Goal: Book appointment/travel/reservation

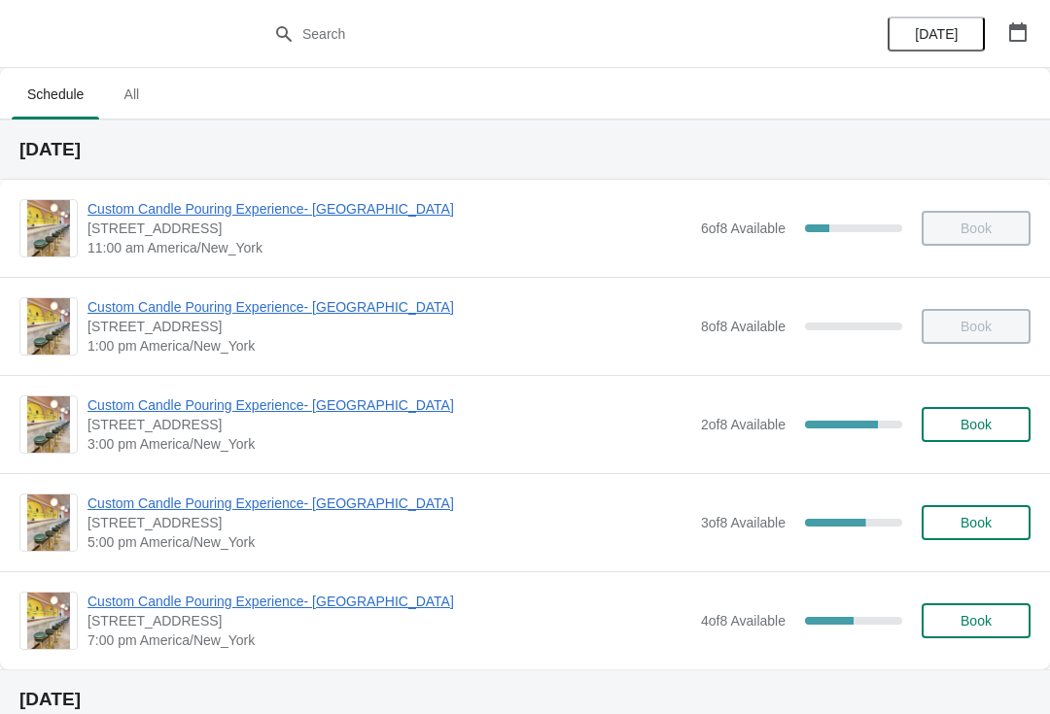
click at [181, 412] on span "Custom Candle Pouring Experience- [GEOGRAPHIC_DATA]" at bounding box center [389, 405] width 604 height 19
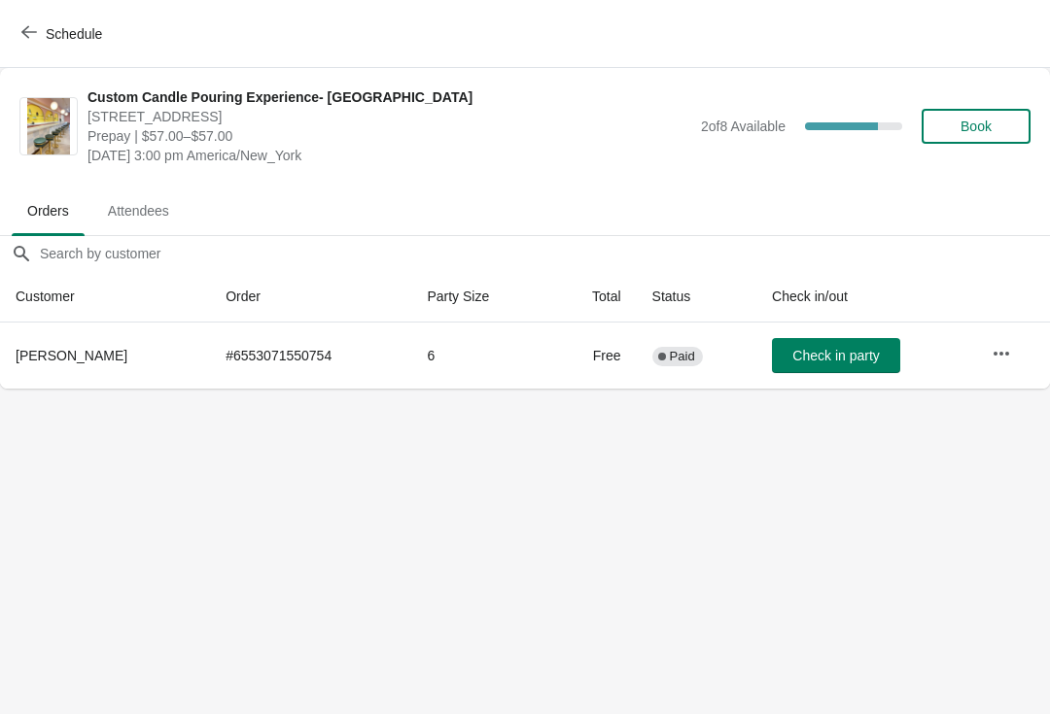
click at [34, 33] on icon "button" at bounding box center [29, 32] width 16 height 16
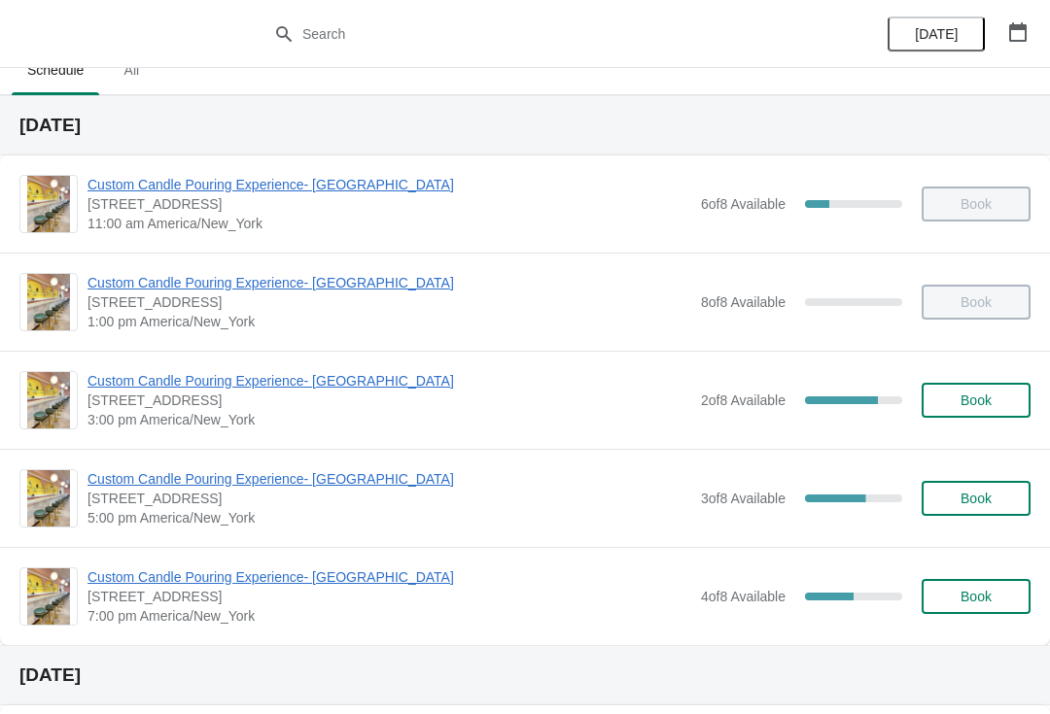
scroll to position [27, 0]
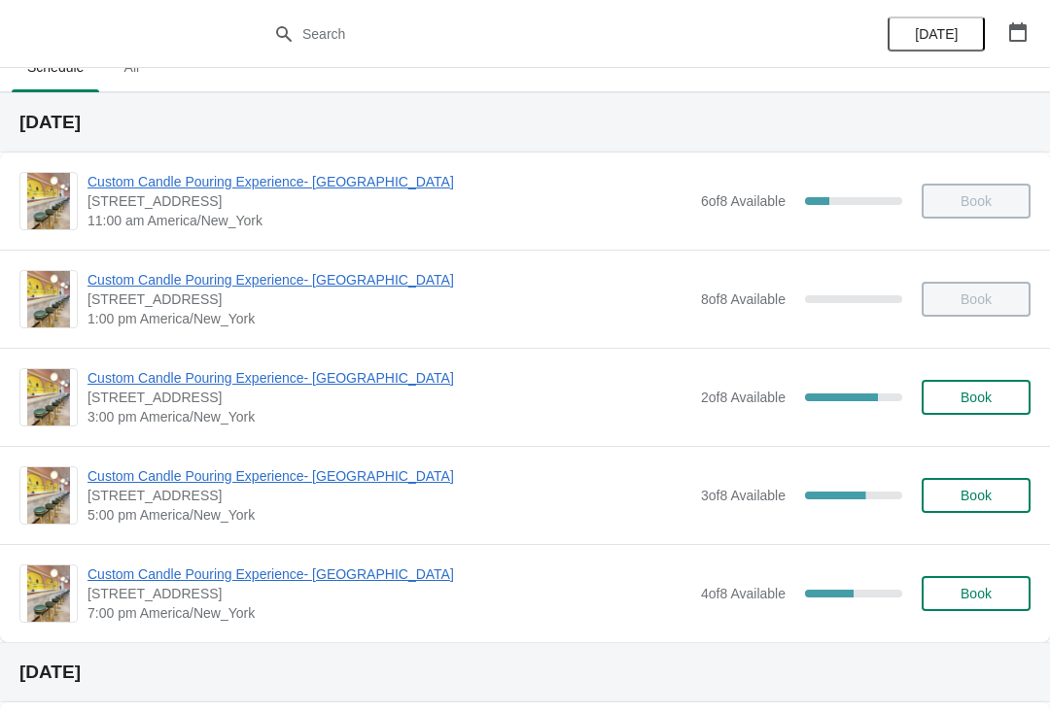
click at [304, 373] on span "Custom Candle Pouring Experience- [GEOGRAPHIC_DATA]" at bounding box center [389, 377] width 604 height 19
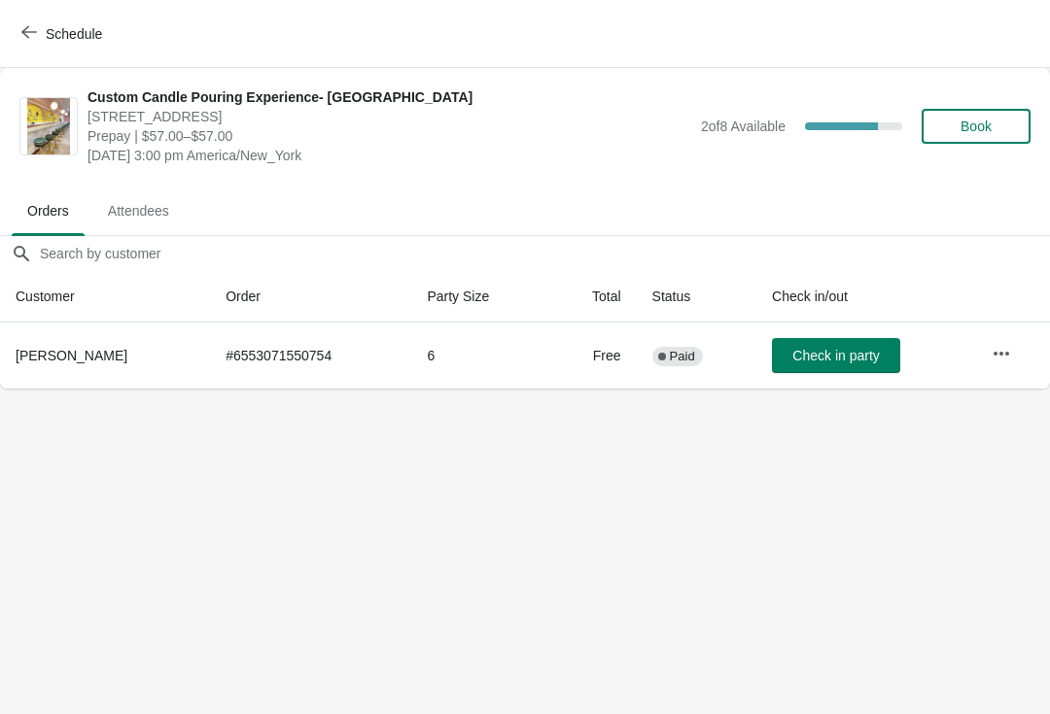
scroll to position [0, 0]
click at [852, 359] on span "Check in party" at bounding box center [835, 356] width 87 height 16
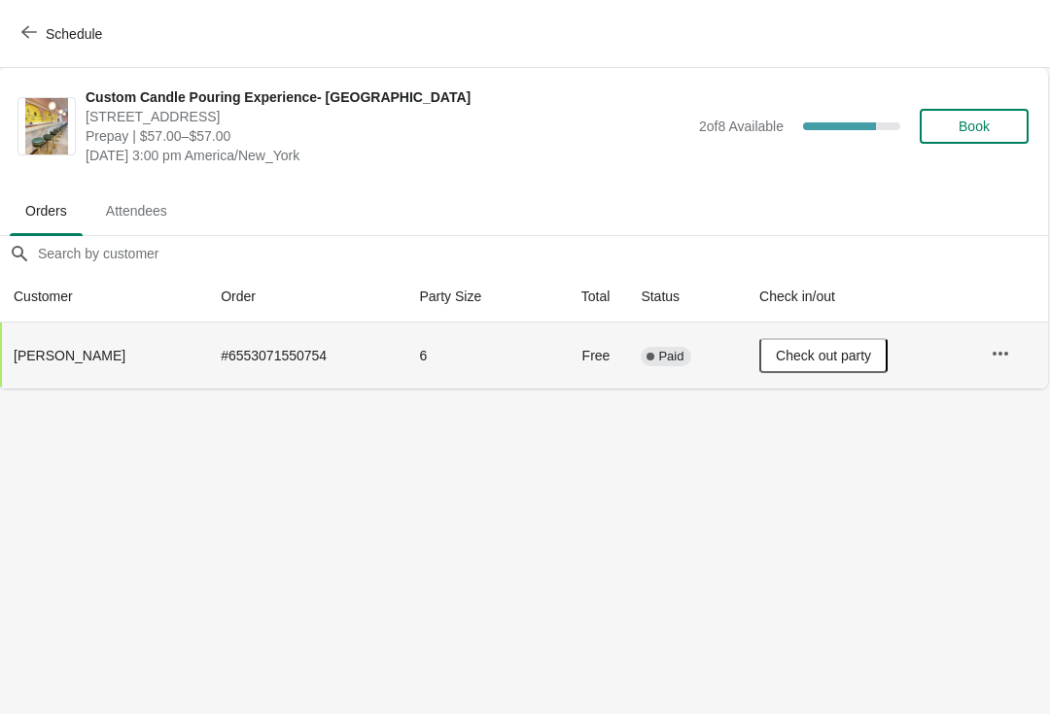
scroll to position [0, 1]
click at [20, 50] on button "Schedule" at bounding box center [64, 34] width 108 height 35
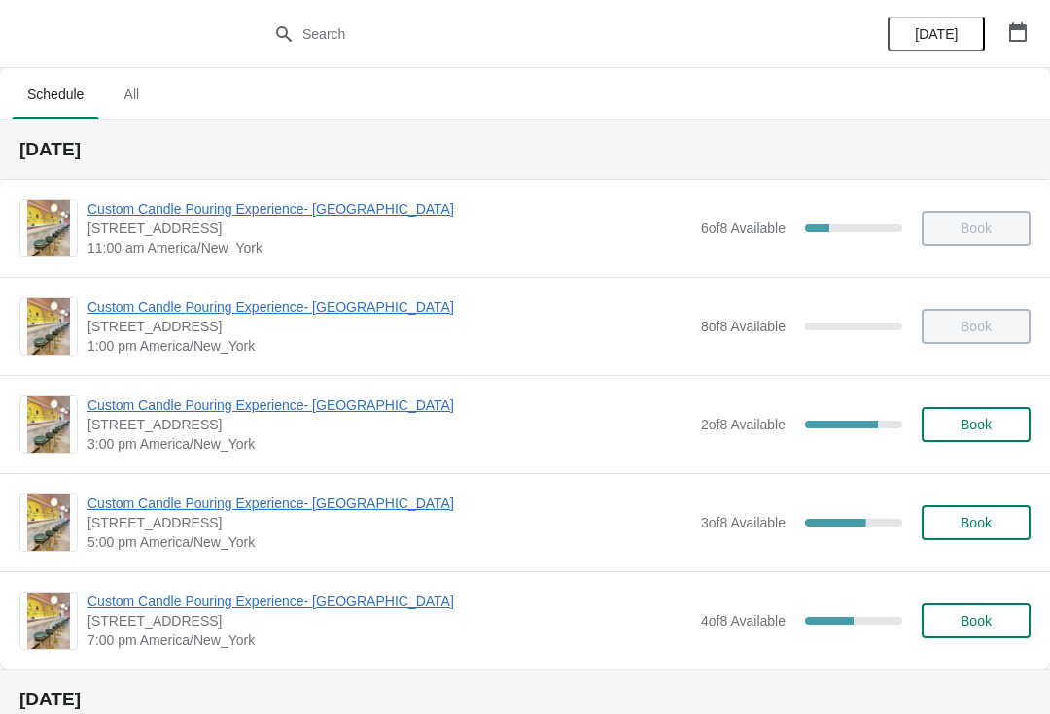
click at [989, 425] on span "Book" at bounding box center [975, 425] width 31 height 16
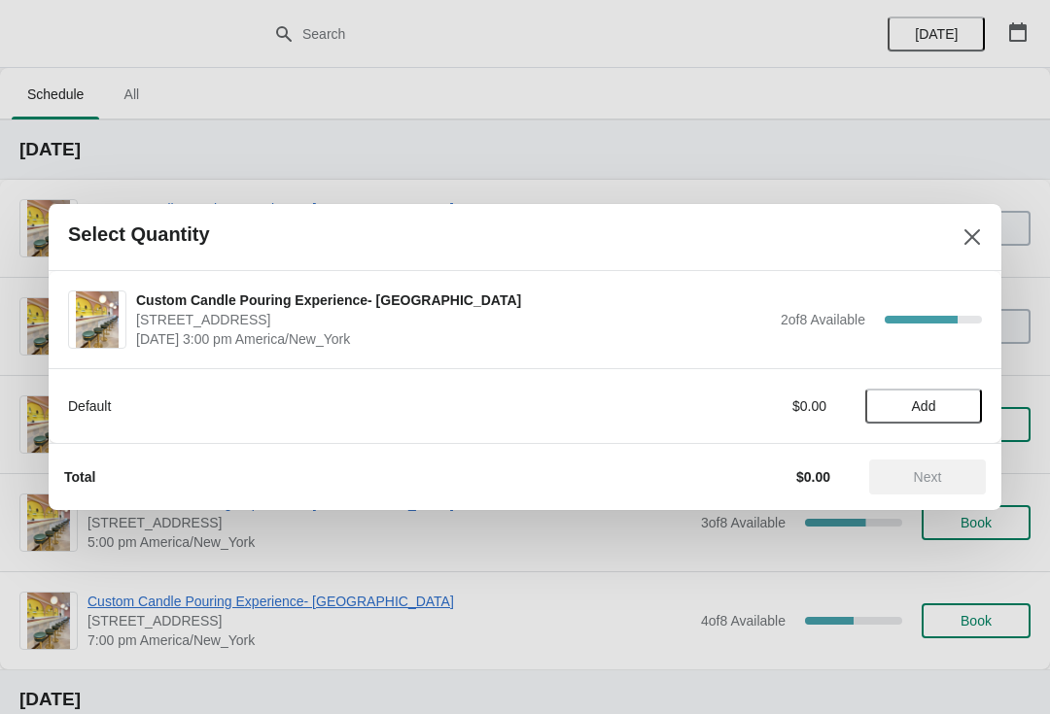
click at [937, 397] on button "Add" at bounding box center [923, 406] width 117 height 35
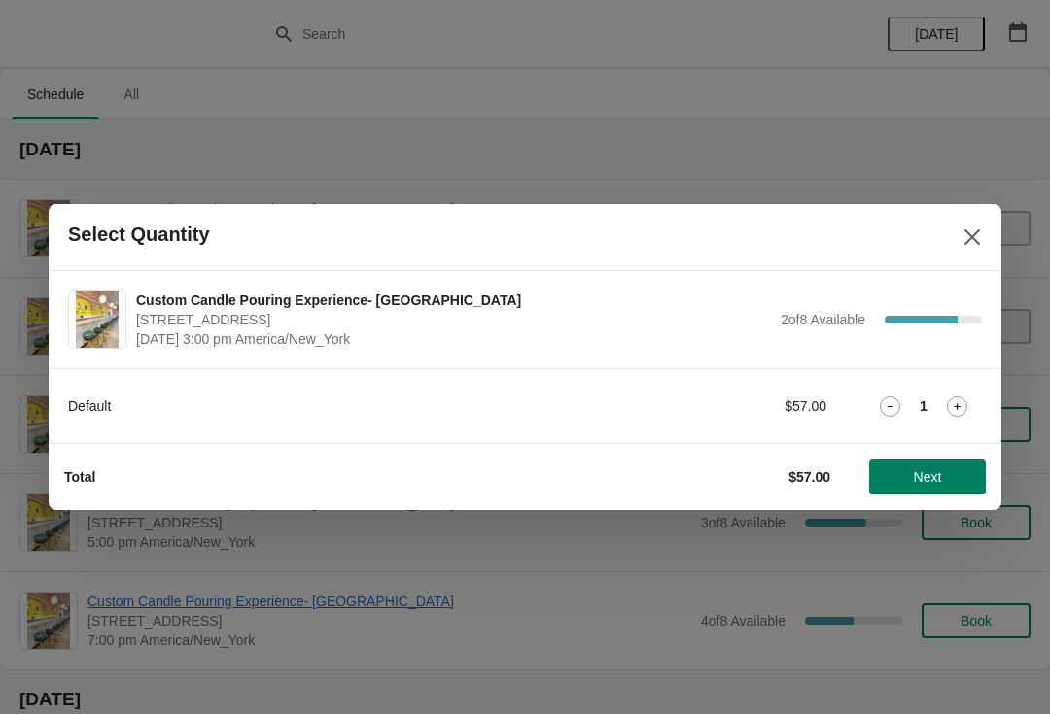
click at [928, 485] on span "Next" at bounding box center [928, 477] width 28 height 16
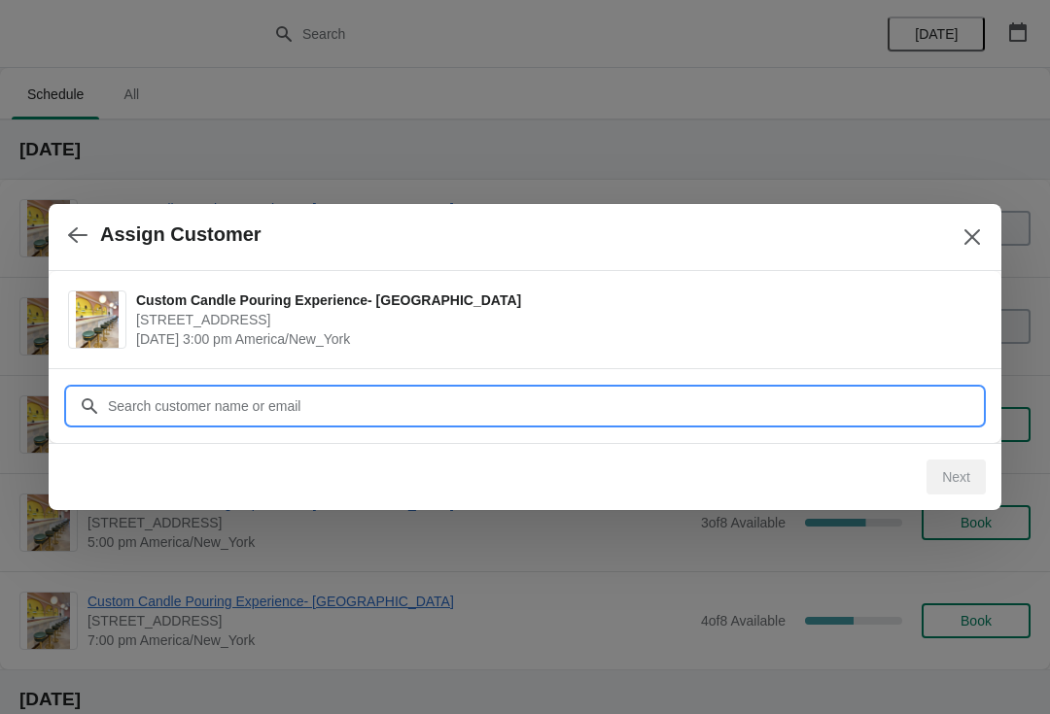
click at [207, 408] on input "Customer" at bounding box center [544, 406] width 875 height 35
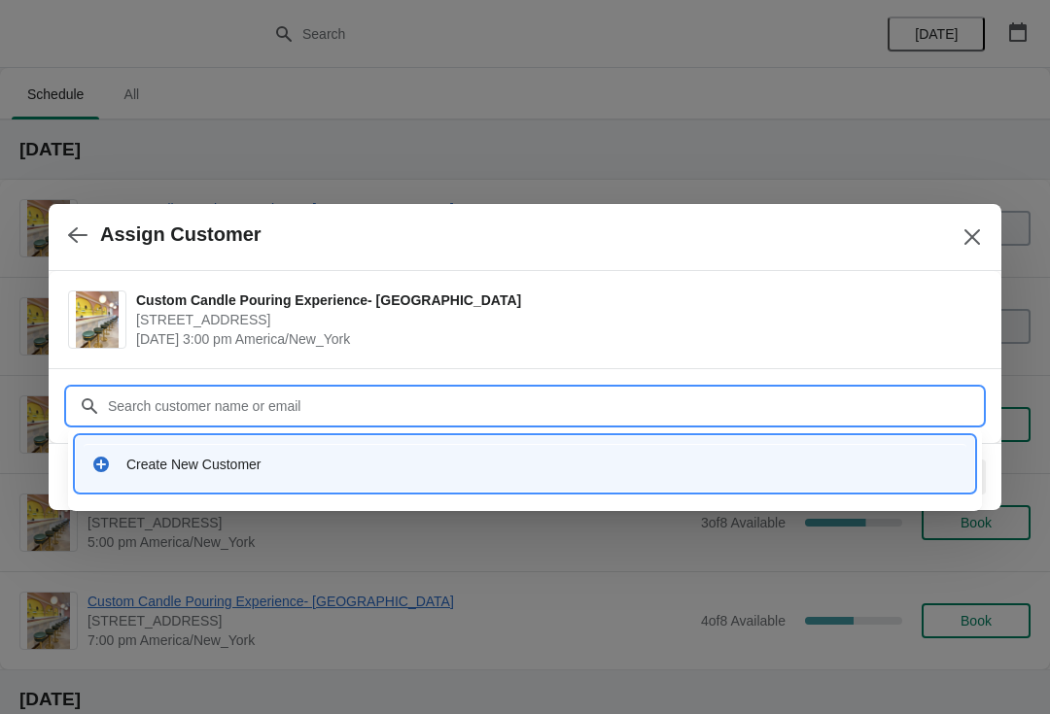
click at [235, 466] on div "Create New Customer" at bounding box center [542, 464] width 832 height 19
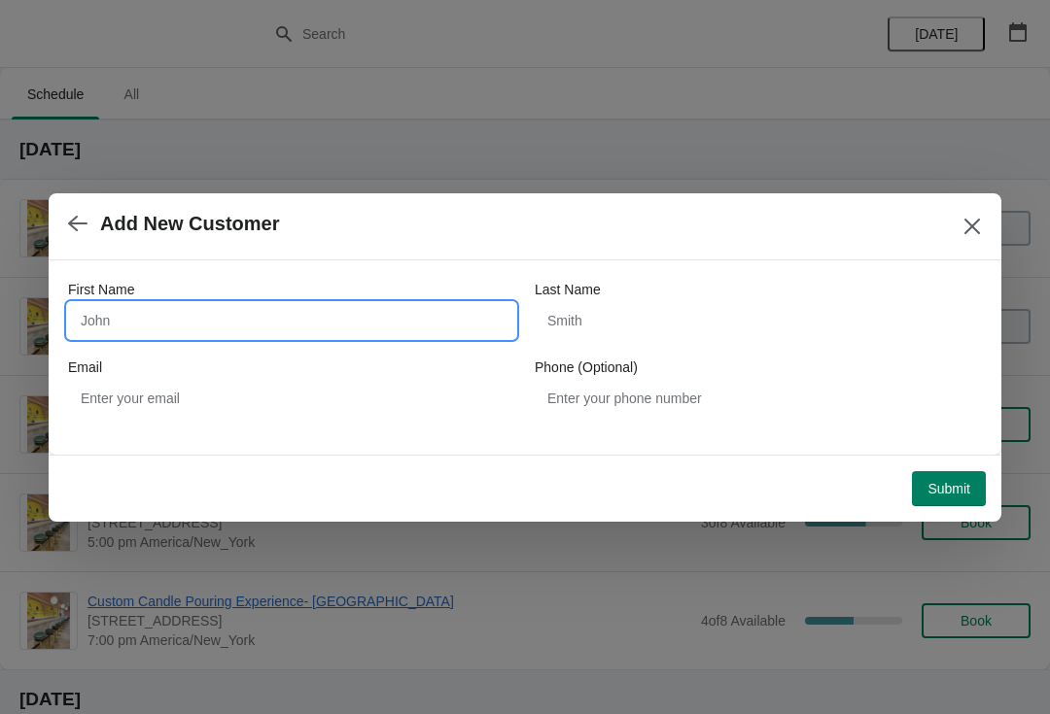
click at [154, 335] on input "First Name" at bounding box center [291, 320] width 447 height 35
type input "Amber"
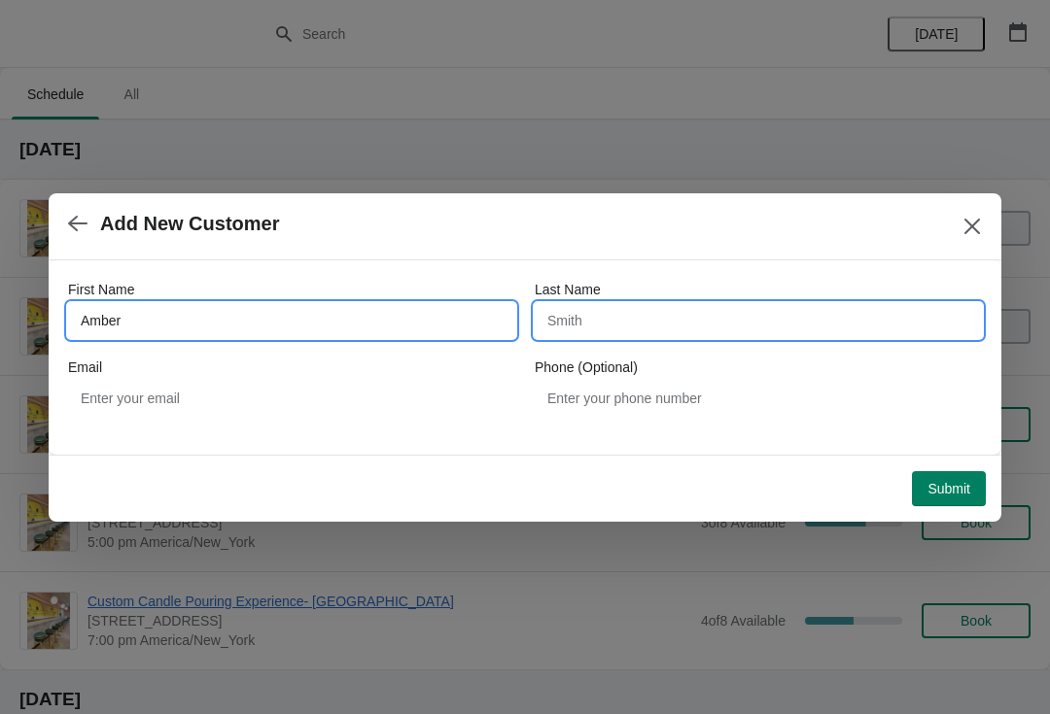
click at [679, 330] on input "Last Name" at bounding box center [758, 320] width 447 height 35
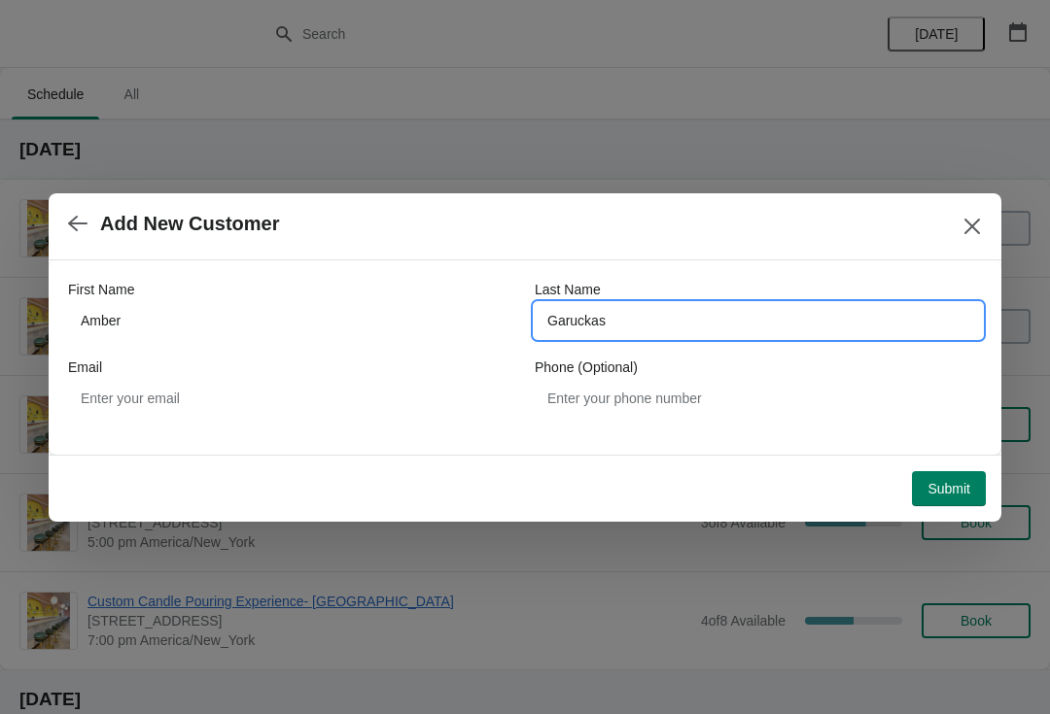
type input "Garuckas"
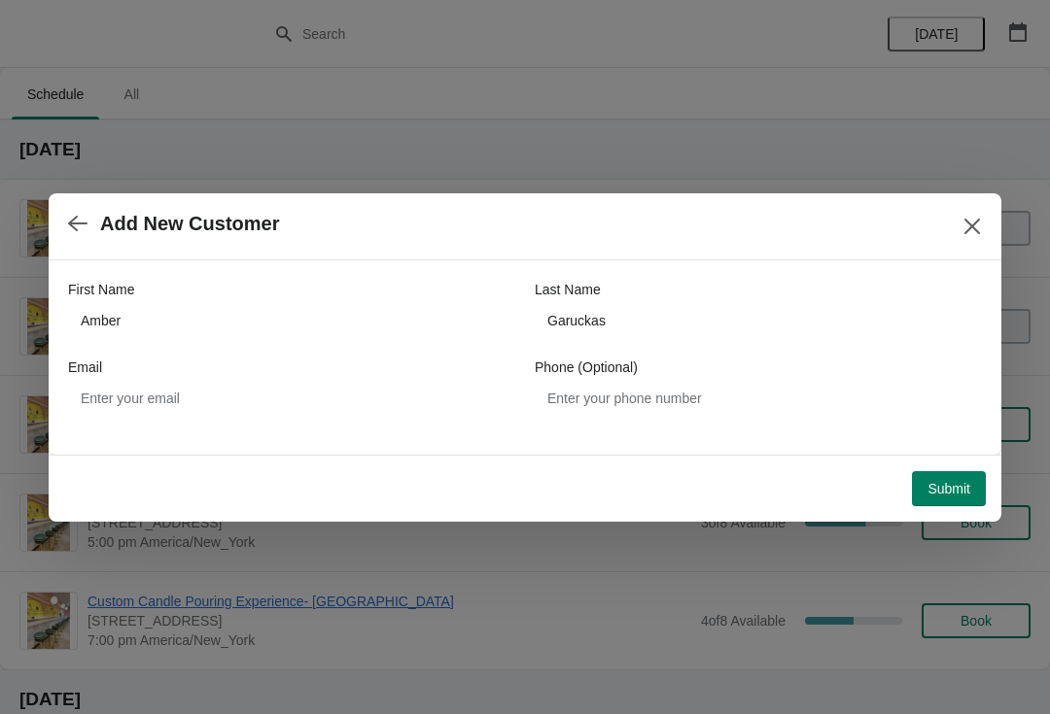
click at [936, 500] on button "Submit" at bounding box center [949, 488] width 74 height 35
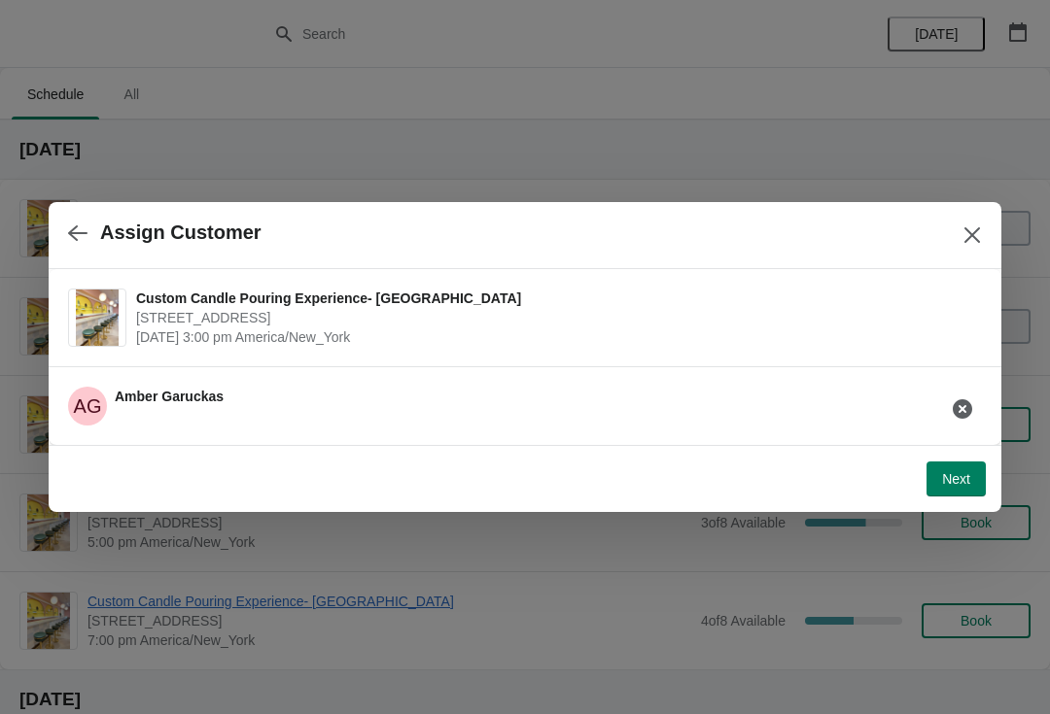
click at [956, 476] on span "Next" at bounding box center [956, 479] width 28 height 16
select select "Friend"
